Goal: Find specific fact: Find specific fact

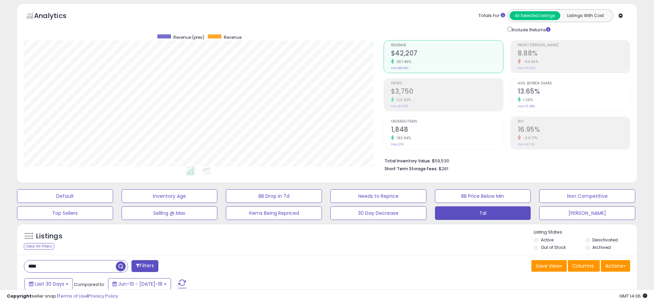
scroll to position [26, 0]
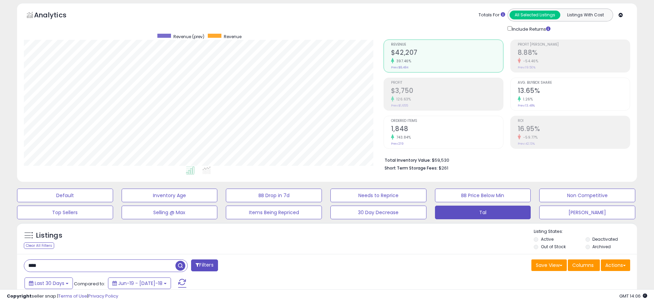
click at [75, 262] on input "****" at bounding box center [99, 266] width 151 height 12
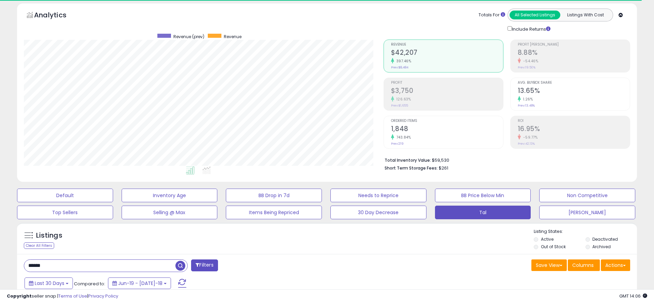
type input "******"
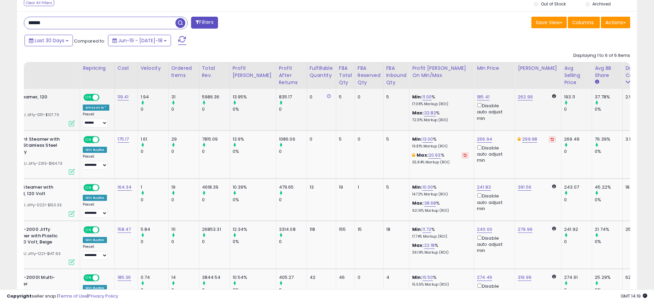
scroll to position [0, 57]
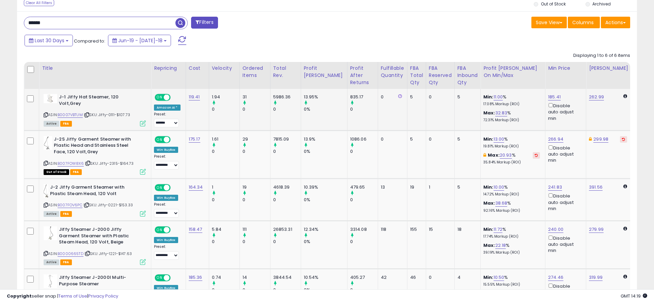
click at [113, 112] on span "| SKU: Jiffy-0111-$107.73" at bounding box center [107, 114] width 46 height 5
copy span "0111"
click at [115, 163] on span "| SKU: Jiffy-2315-$164.73" at bounding box center [109, 163] width 49 height 5
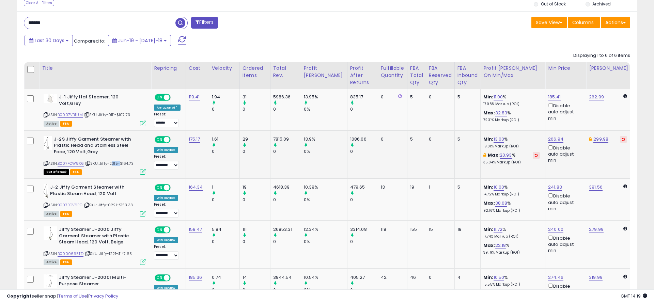
copy span "2315"
drag, startPoint x: 112, startPoint y: 205, endPoint x: 120, endPoint y: 206, distance: 8.2
click at [120, 206] on span "| SKU: Jiffy-0221-$153.33" at bounding box center [107, 204] width 49 height 5
click at [113, 203] on span "| SKU: Jiffy-0221-$153.33" at bounding box center [107, 204] width 49 height 5
drag, startPoint x: 113, startPoint y: 205, endPoint x: 138, endPoint y: 242, distance: 45.3
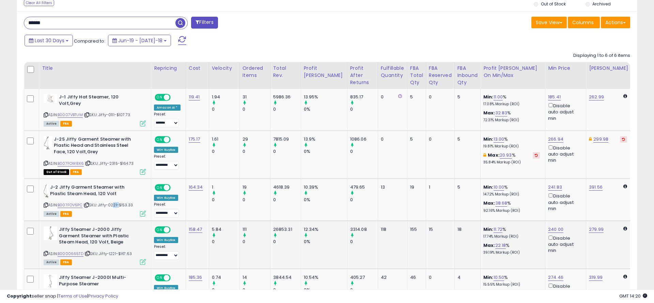
click at [118, 207] on span "| SKU: Jiffy-0221-$153.33" at bounding box center [107, 204] width 49 height 5
copy span "221"
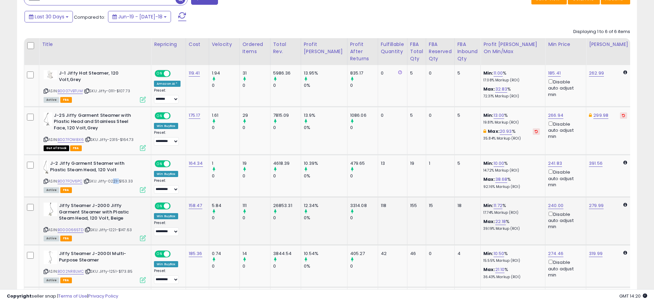
scroll to position [294, 0]
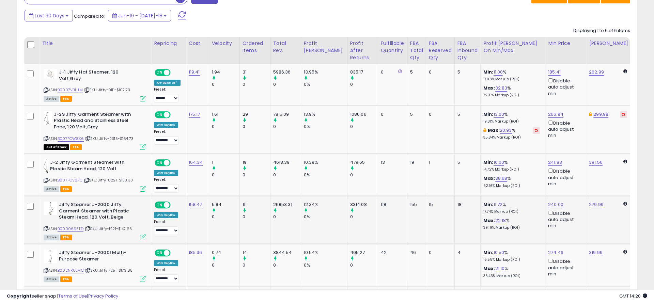
click at [113, 228] on span "| SKU: Jiffy-1221-$147.63" at bounding box center [107, 228] width 47 height 5
copy span "1221"
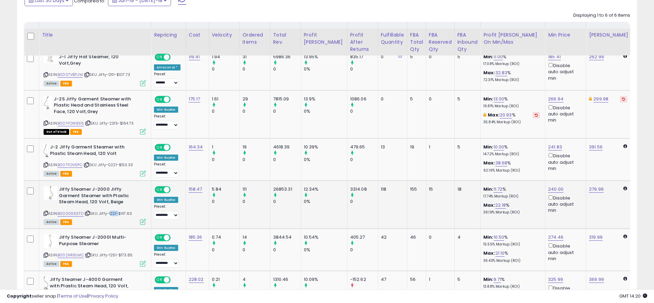
scroll to position [345, 0]
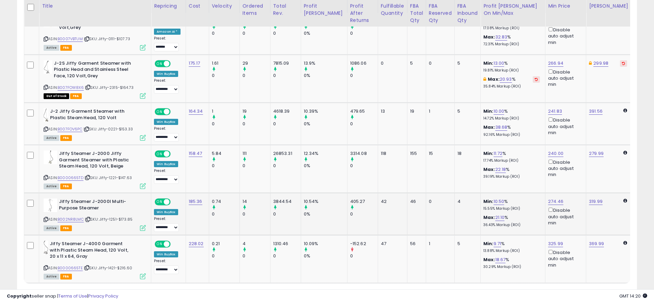
click at [113, 219] on span "| SKU: Jiffy-1251-$173.85" at bounding box center [109, 219] width 48 height 5
copy span "1251"
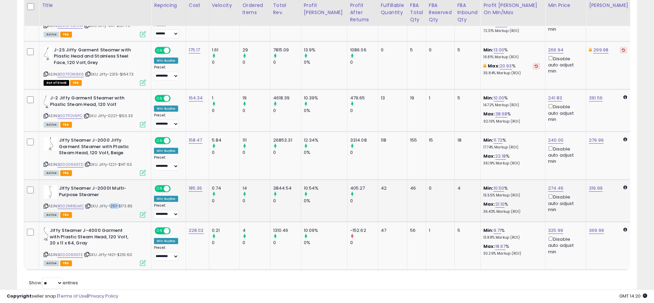
scroll to position [357, 0]
